Goal: Check status

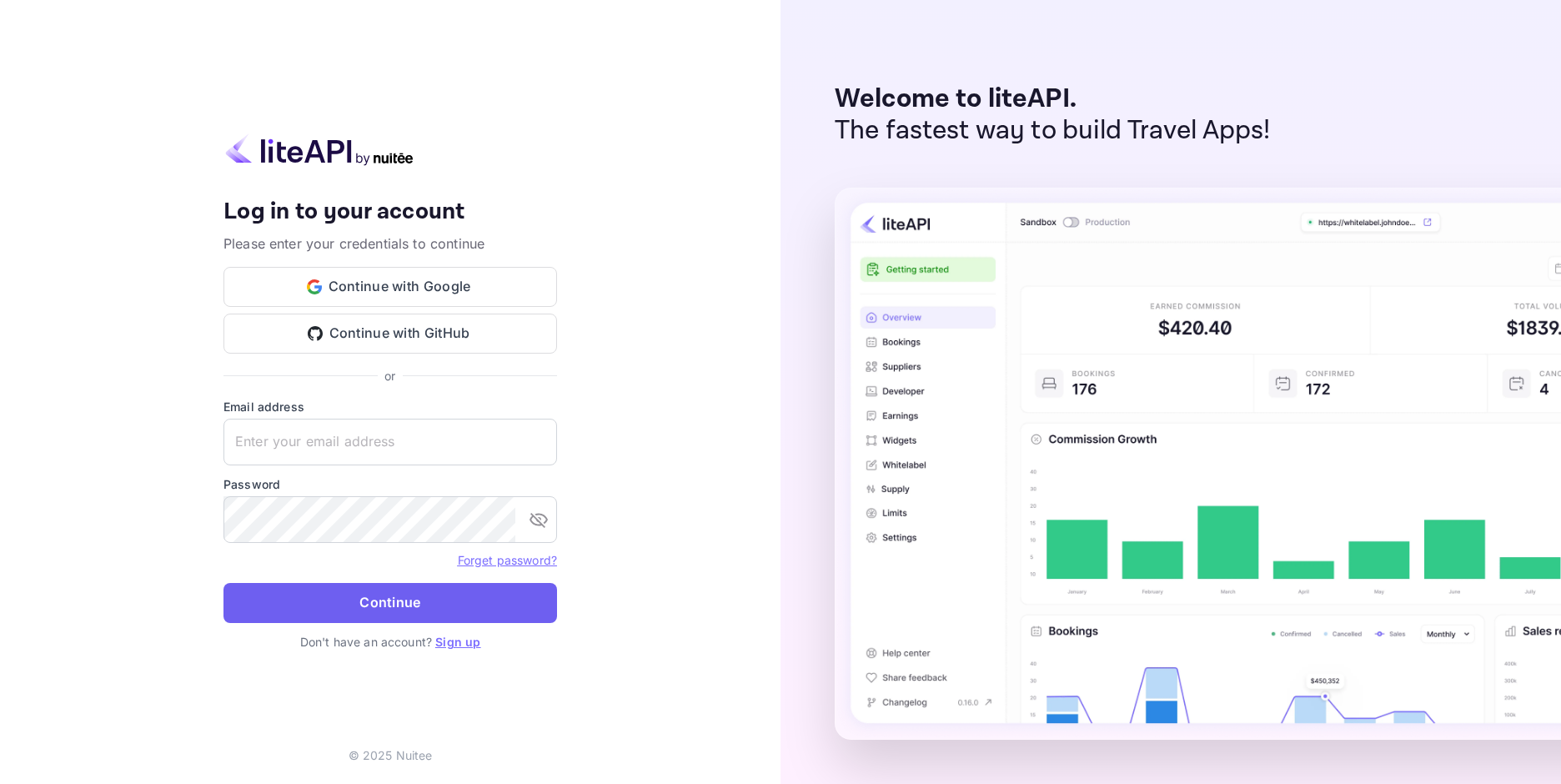
type input "[EMAIL_ADDRESS][DOMAIN_NAME]"
click at [421, 600] on button "Continue" at bounding box center [390, 603] width 333 height 40
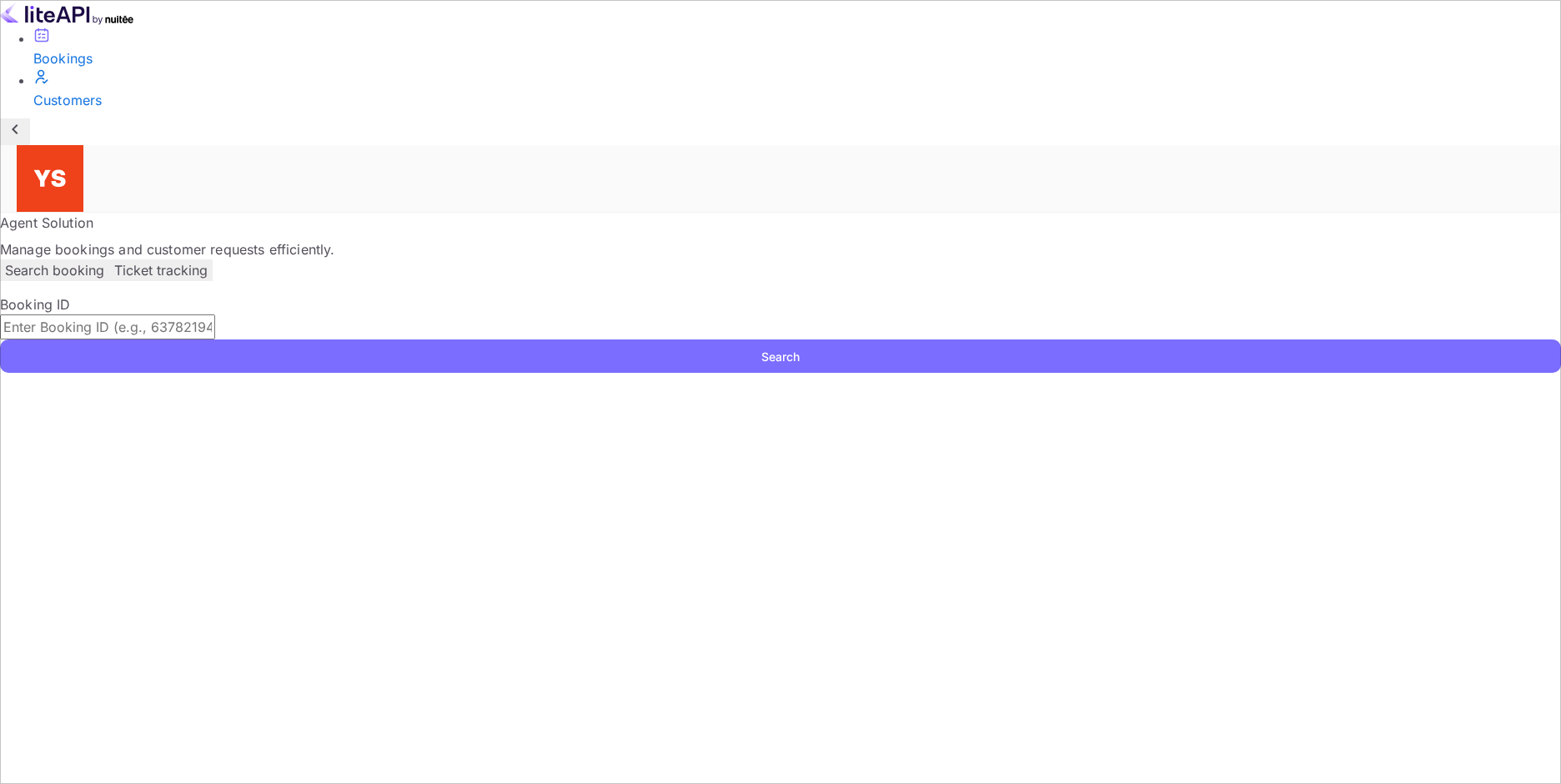
click at [215, 315] on input "text" at bounding box center [107, 327] width 215 height 25
paste input "9349627"
type input "9349627"
click at [1146, 340] on button "Search" at bounding box center [780, 356] width 1561 height 33
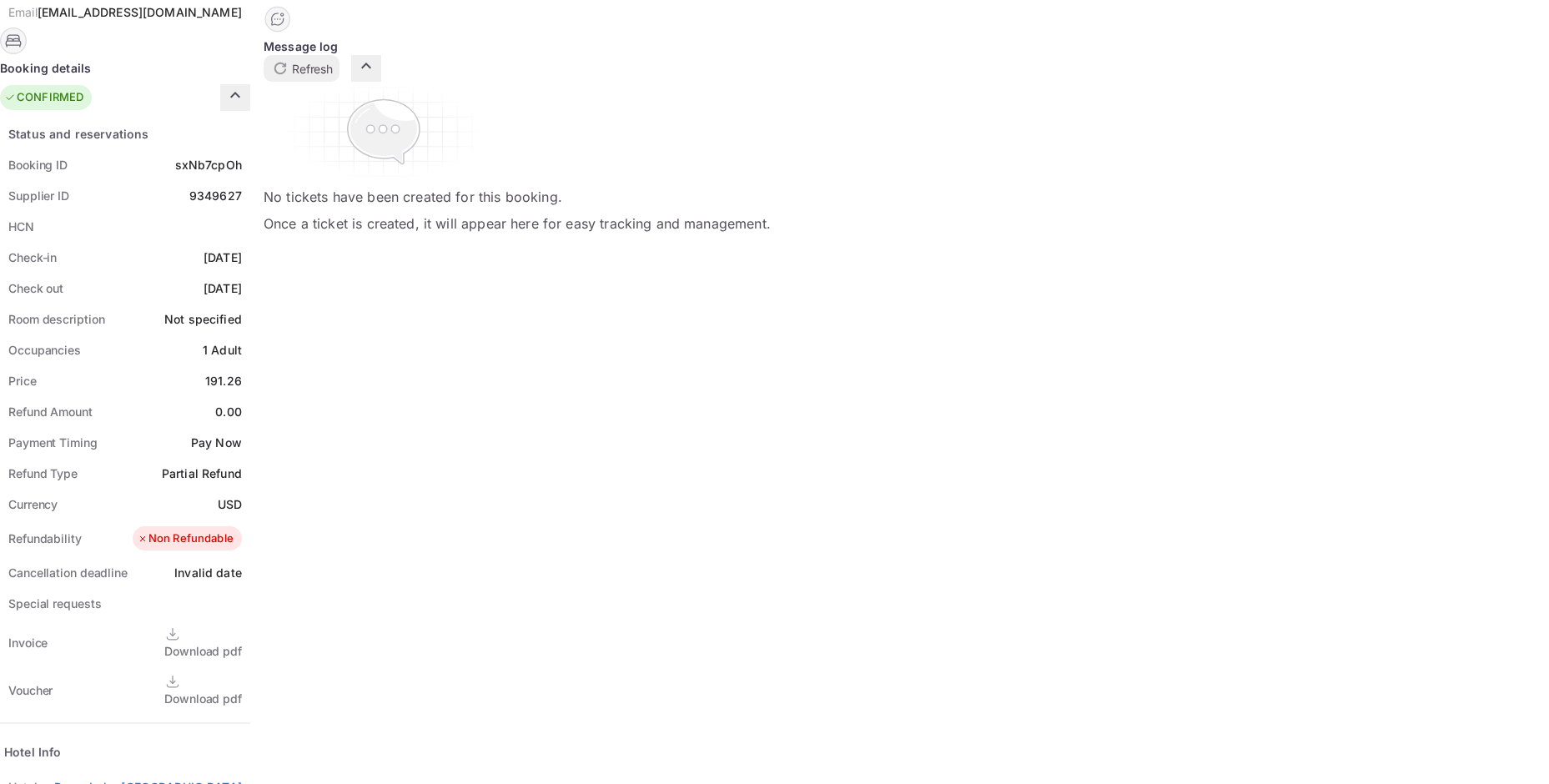
scroll to position [528, 0]
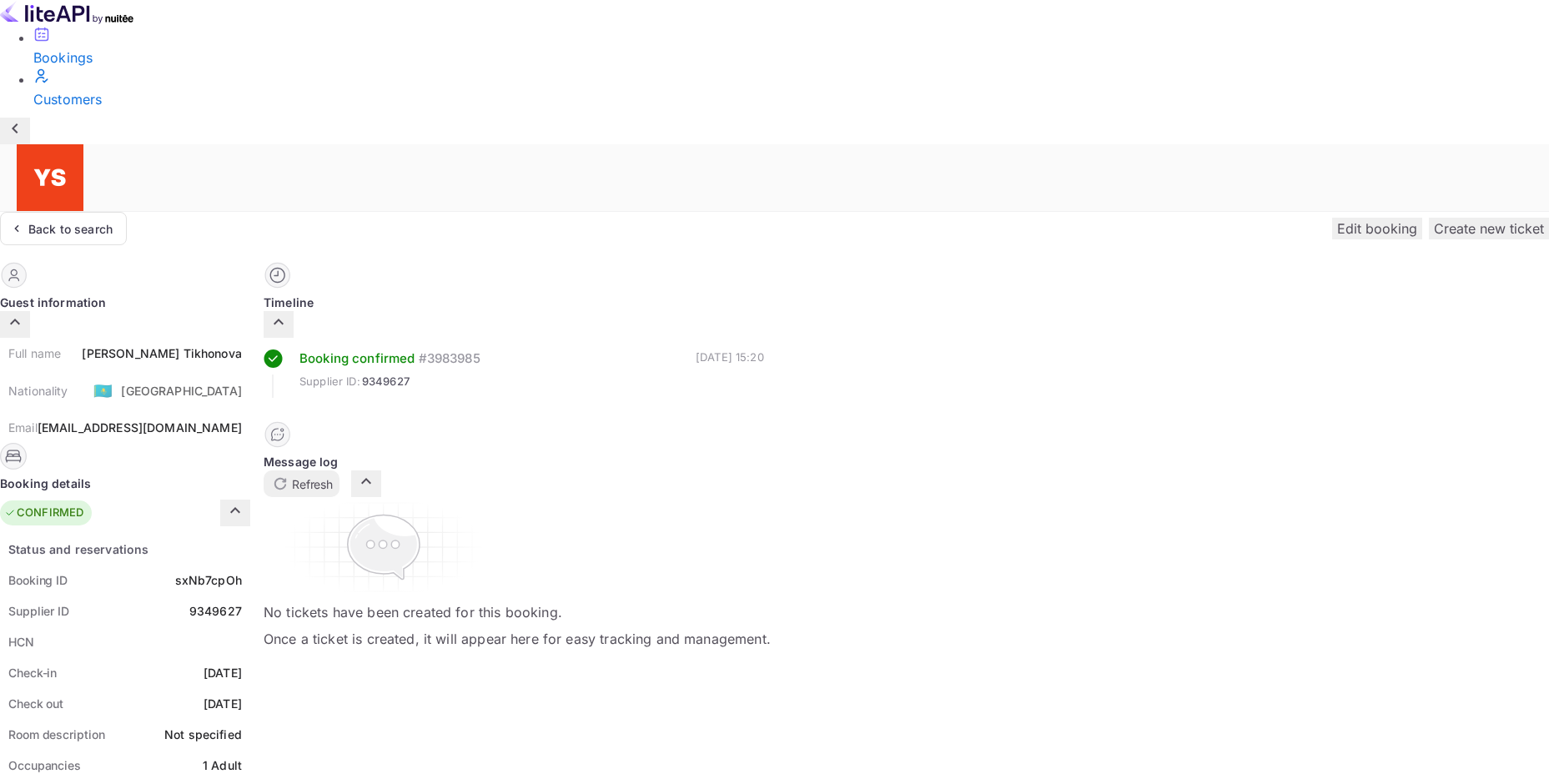
scroll to position [0, 0]
